Goal: Transaction & Acquisition: Obtain resource

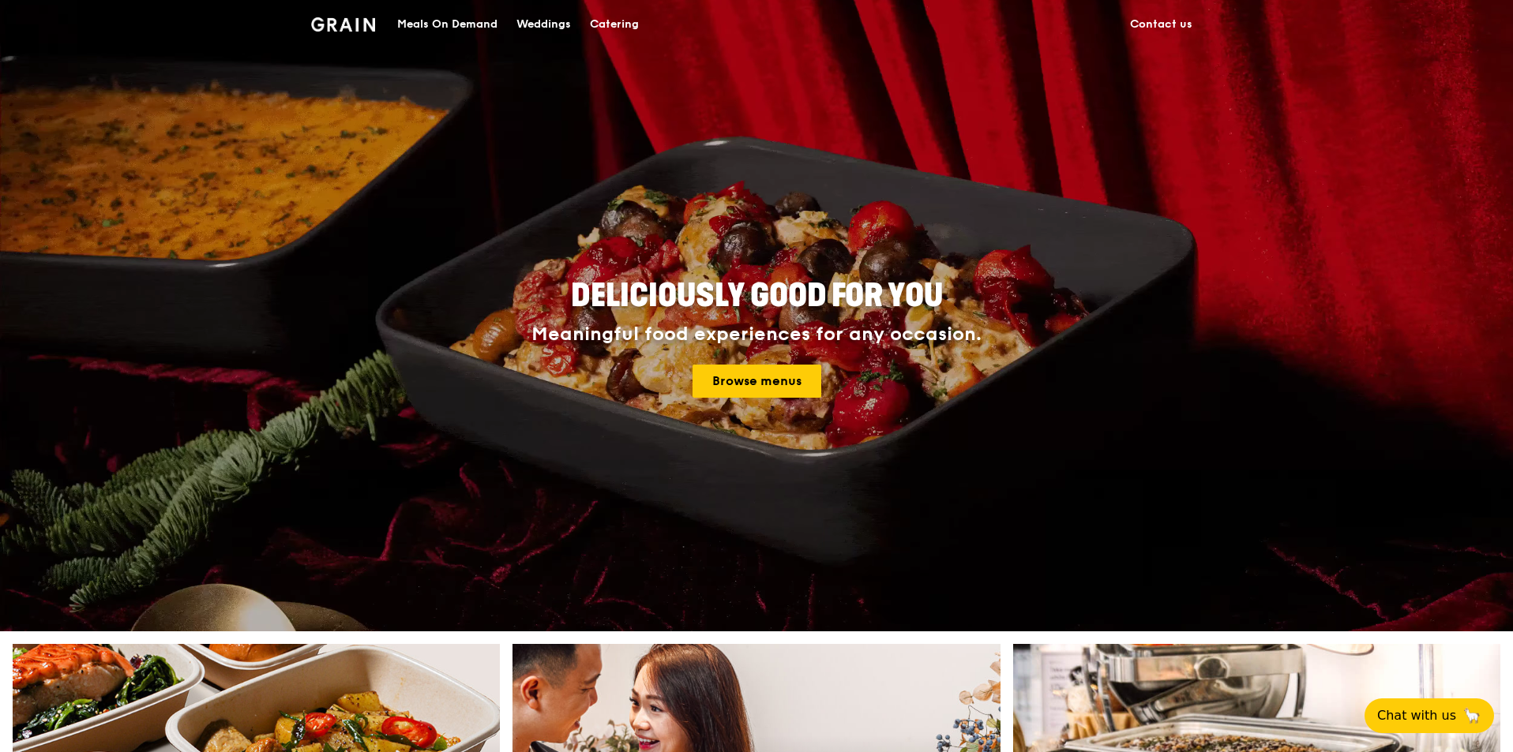
click at [571, 27] on div "Weddings" at bounding box center [543, 24] width 54 height 47
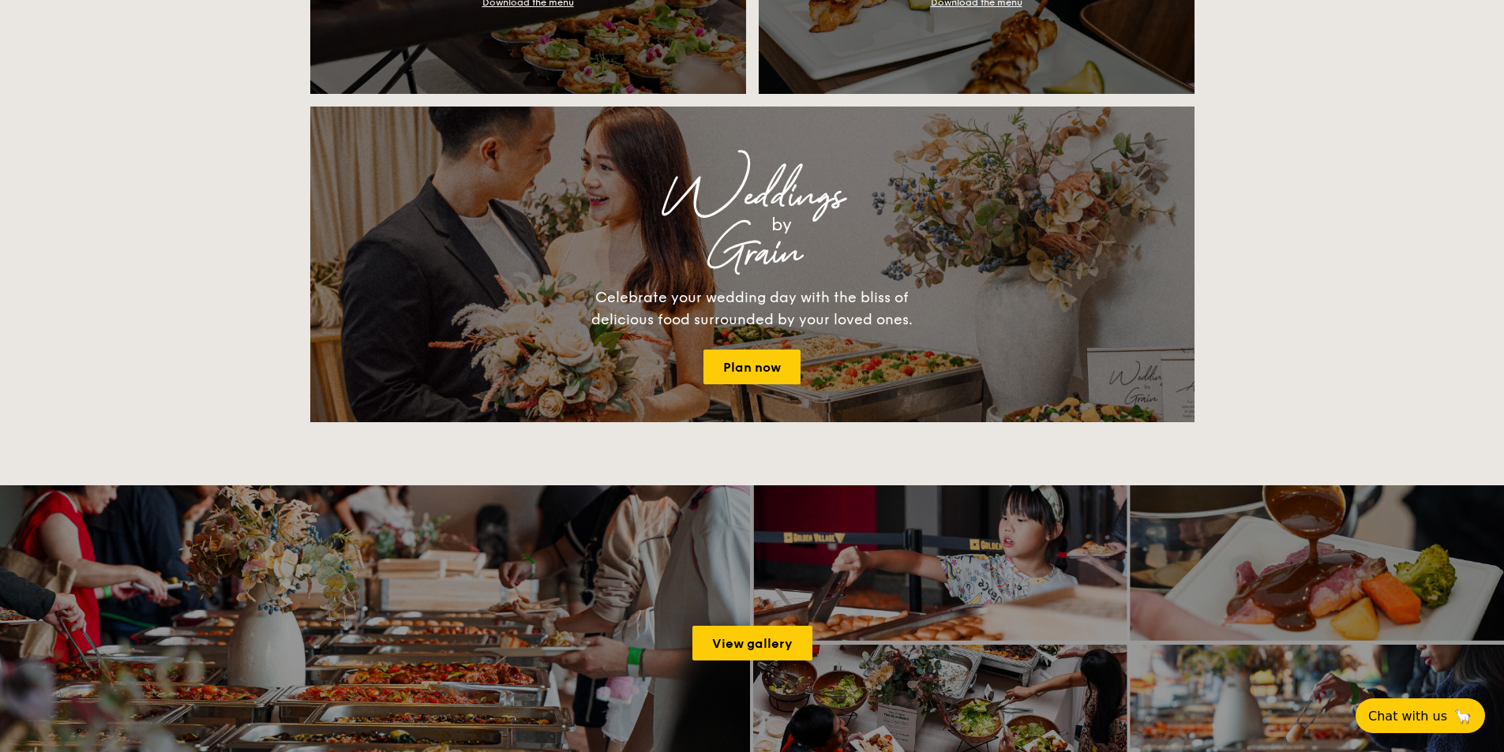
scroll to position [1974, 0]
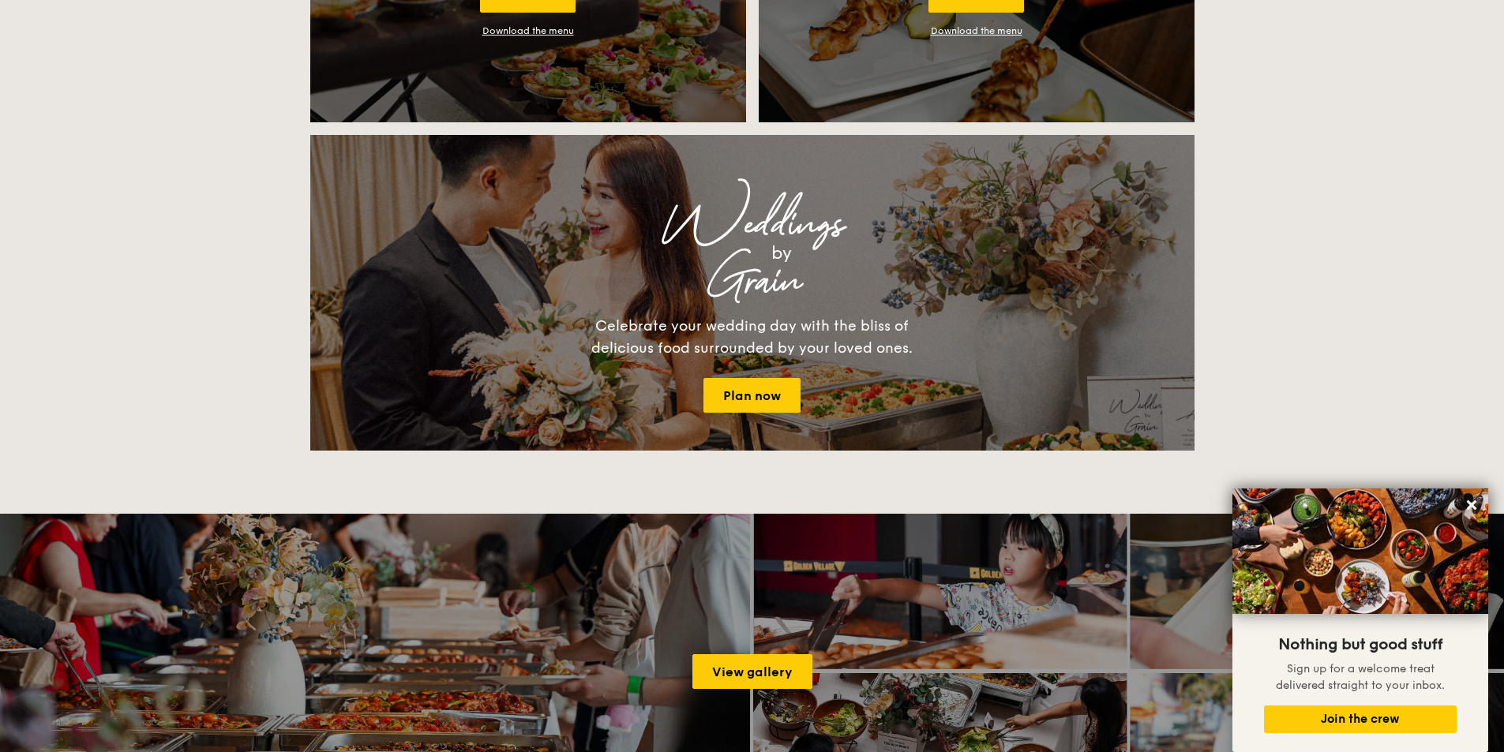
click at [760, 355] on div "Celebrate your wedding day with the bliss of delicious food surrounded by your …" at bounding box center [752, 337] width 355 height 44
click at [756, 381] on link "Plan now" at bounding box center [751, 395] width 97 height 35
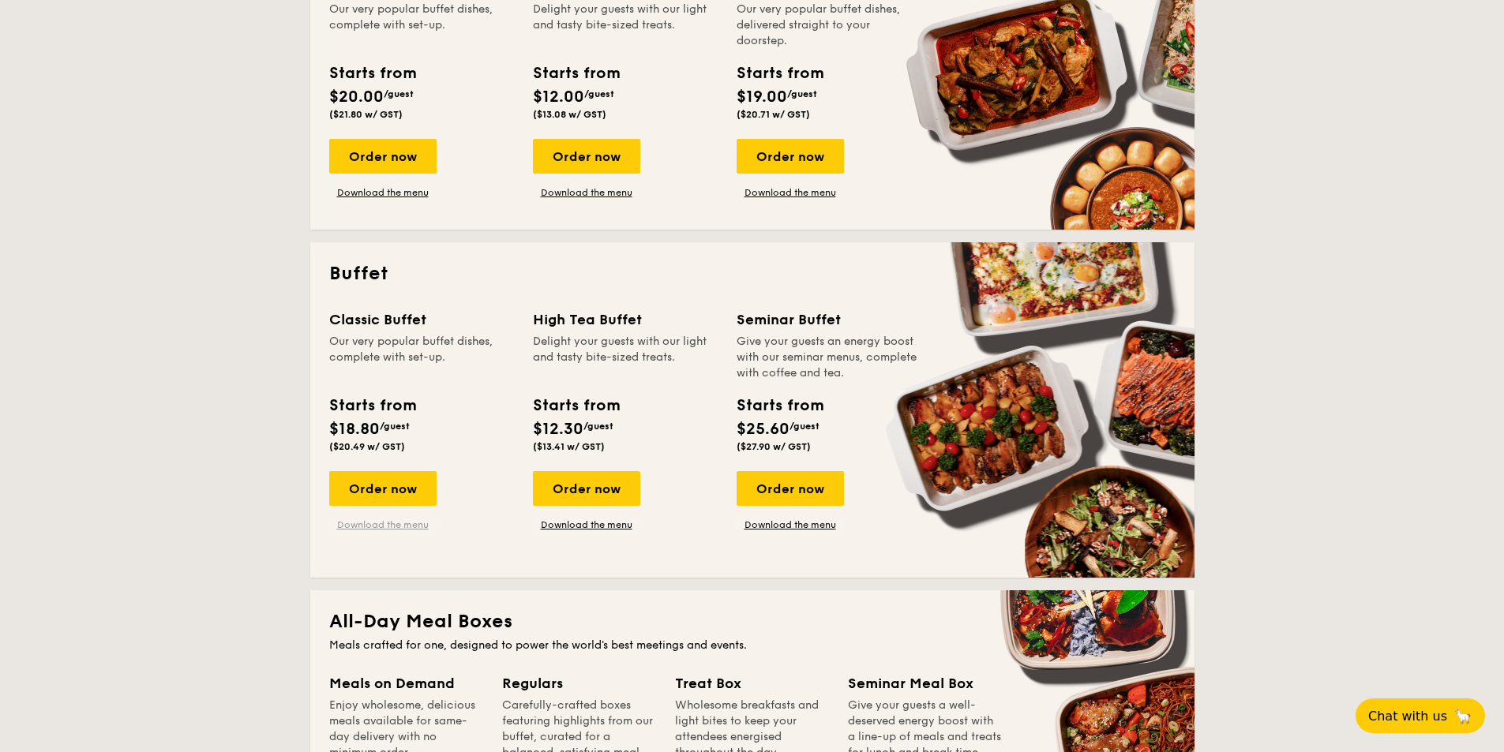
click at [371, 527] on link "Download the menu" at bounding box center [382, 525] width 107 height 13
